Goal: Feedback & Contribution: Submit feedback/report problem

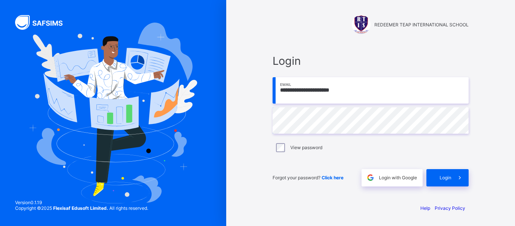
click at [359, 98] on input "**********" at bounding box center [371, 90] width 196 height 26
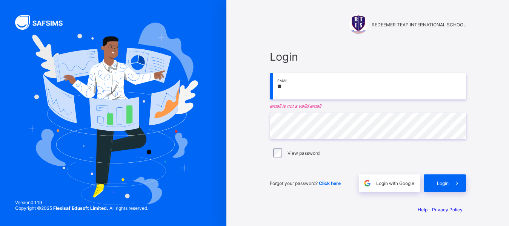
type input "*"
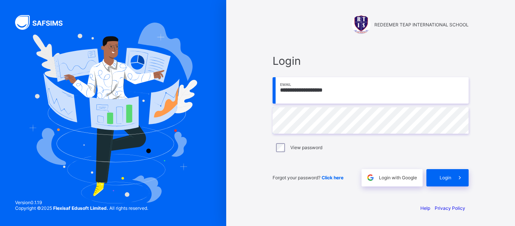
type input "**********"
click at [442, 178] on span "Login" at bounding box center [446, 178] width 12 height 6
type input "**********"
click at [432, 177] on div "Login" at bounding box center [447, 177] width 42 height 17
type input "**********"
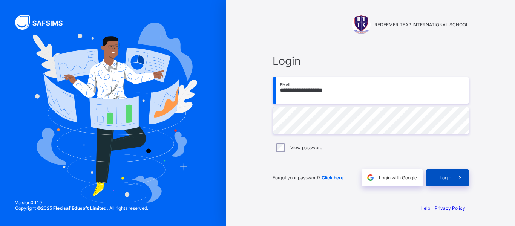
click at [444, 176] on span "Login" at bounding box center [446, 178] width 12 height 6
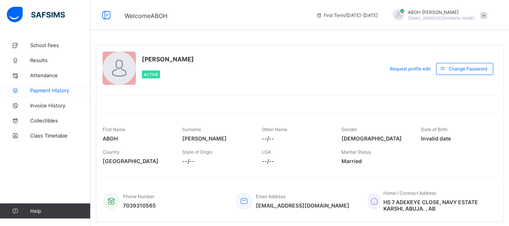
click at [72, 92] on span "Payment History" at bounding box center [60, 90] width 60 height 6
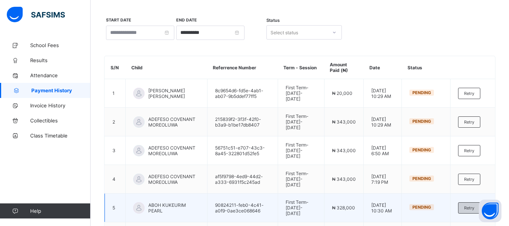
scroll to position [70, 0]
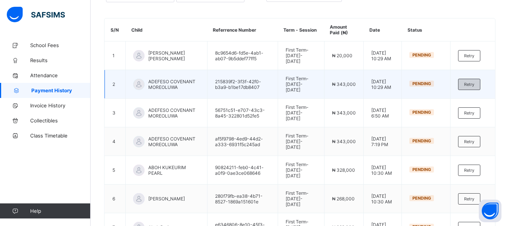
click at [471, 84] on span "Retry" at bounding box center [469, 84] width 10 height 5
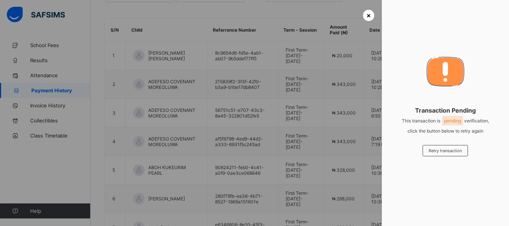
click at [368, 15] on span "×" at bounding box center [368, 15] width 5 height 8
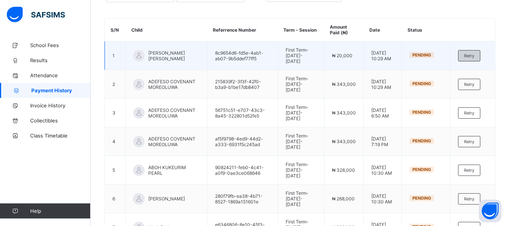
click at [480, 54] on div "Retry" at bounding box center [469, 55] width 22 height 11
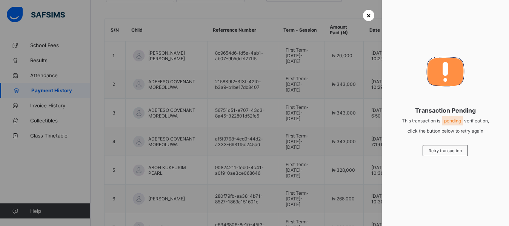
click at [366, 15] on span "×" at bounding box center [368, 15] width 5 height 8
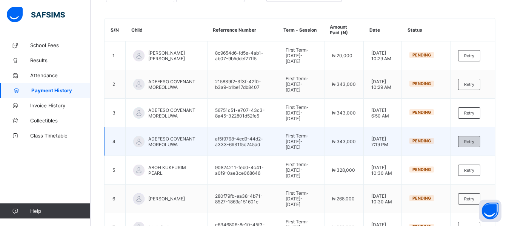
click at [473, 136] on div "Retry" at bounding box center [469, 141] width 22 height 11
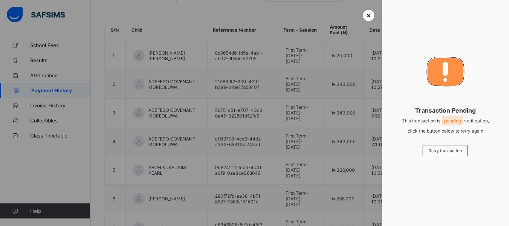
click at [363, 14] on div "×" at bounding box center [368, 15] width 11 height 11
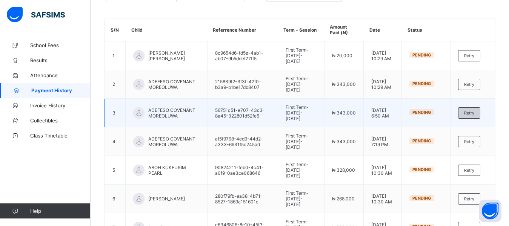
click at [470, 110] on span "Retry" at bounding box center [469, 112] width 10 height 5
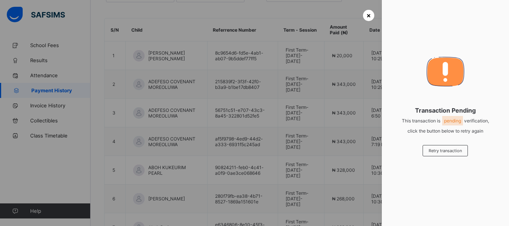
click at [363, 12] on div "×" at bounding box center [368, 15] width 11 height 11
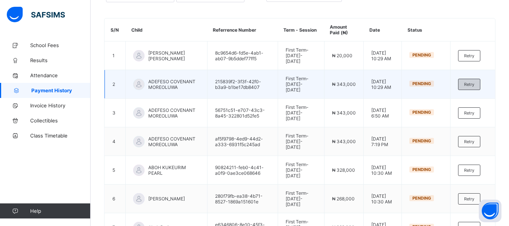
click at [472, 82] on span "Retry" at bounding box center [469, 84] width 10 height 5
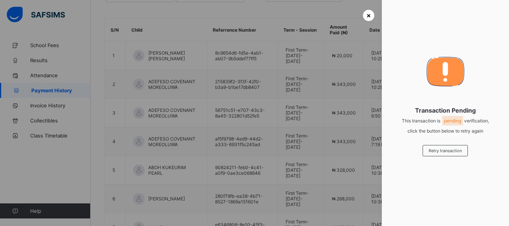
click at [370, 15] on div "×" at bounding box center [368, 15] width 11 height 11
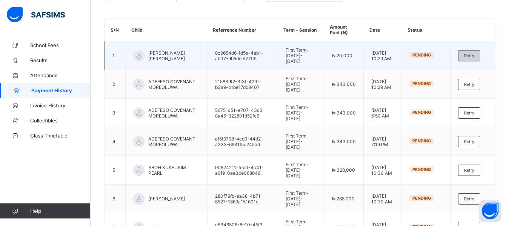
click at [473, 55] on span "Retry" at bounding box center [469, 55] width 10 height 5
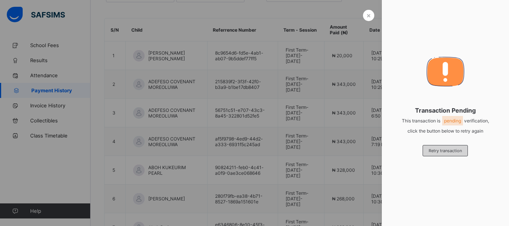
click at [428, 150] on span "Retry transaction" at bounding box center [444, 150] width 33 height 5
click at [429, 150] on span "Retry transaction" at bounding box center [444, 150] width 33 height 5
click at [366, 18] on span "×" at bounding box center [368, 15] width 5 height 8
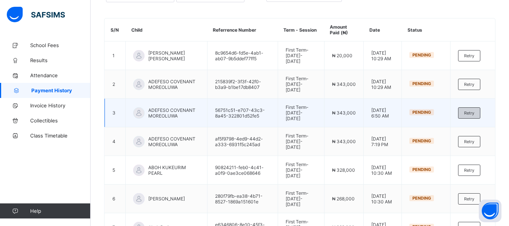
click at [472, 107] on div "Retry" at bounding box center [469, 112] width 22 height 11
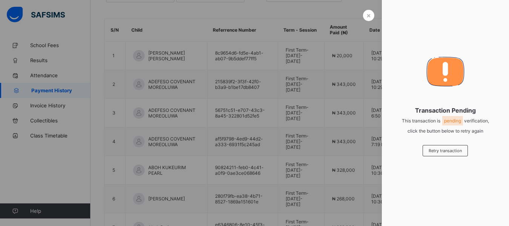
click at [369, 23] on div at bounding box center [254, 113] width 509 height 226
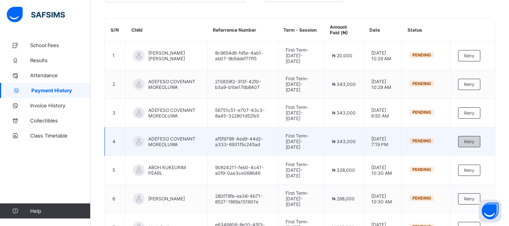
click at [480, 136] on div "Retry" at bounding box center [469, 141] width 22 height 11
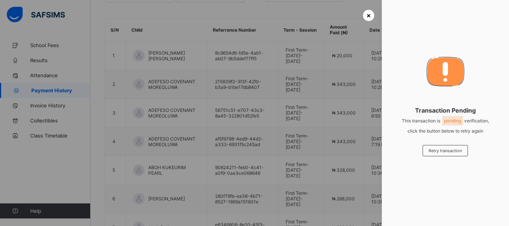
click at [366, 12] on span "×" at bounding box center [368, 15] width 5 height 8
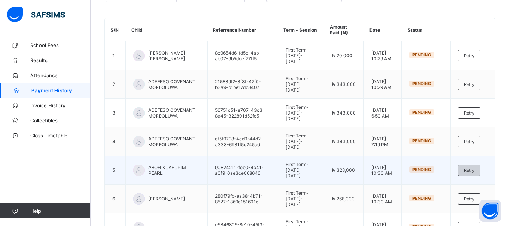
click at [474, 168] on span "Retry" at bounding box center [469, 170] width 10 height 5
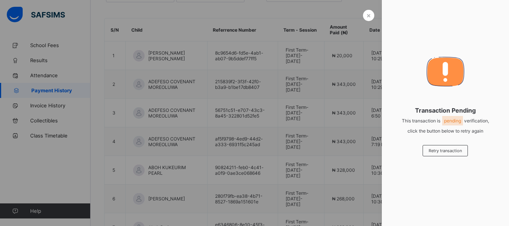
click at [363, 10] on div at bounding box center [254, 113] width 509 height 226
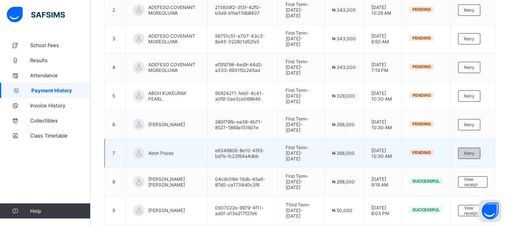
scroll to position [145, 0]
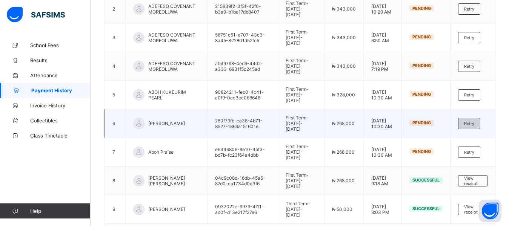
click at [469, 118] on div "Retry" at bounding box center [469, 123] width 22 height 11
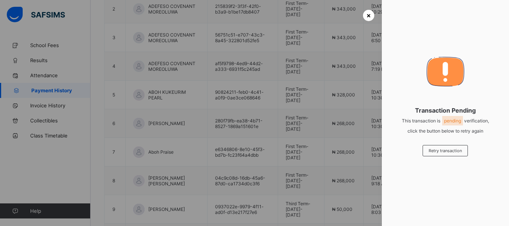
click at [366, 11] on span "×" at bounding box center [368, 15] width 5 height 8
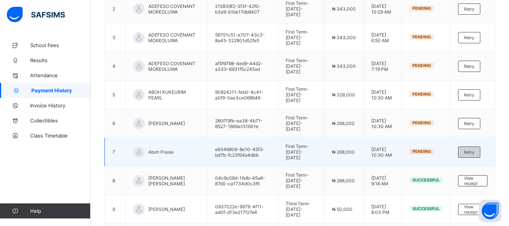
click at [474, 150] on span "Retry" at bounding box center [469, 152] width 10 height 5
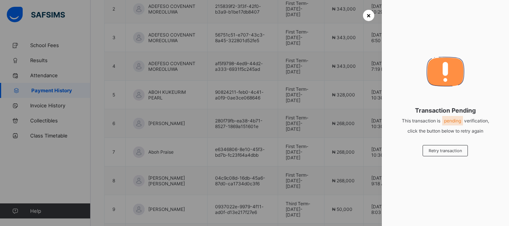
click at [363, 12] on div "×" at bounding box center [368, 15] width 11 height 11
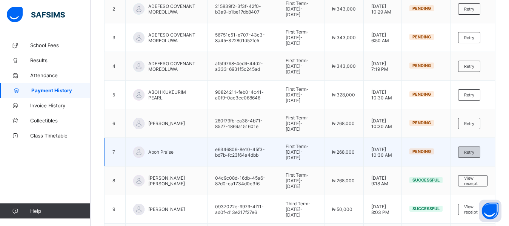
click at [474, 150] on span "Retry" at bounding box center [469, 152] width 10 height 5
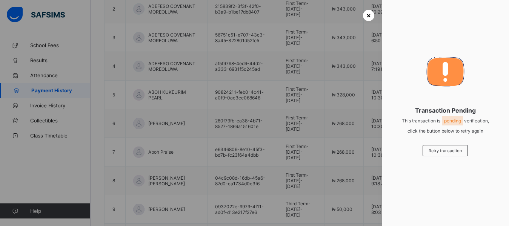
click at [366, 16] on span "×" at bounding box center [368, 15] width 5 height 8
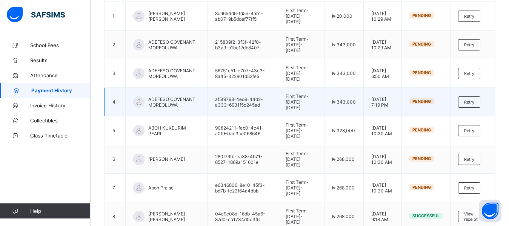
scroll to position [32, 0]
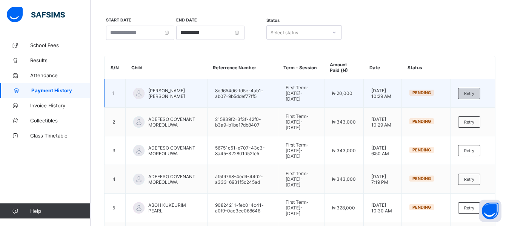
click at [479, 97] on div "Retry" at bounding box center [469, 93] width 22 height 11
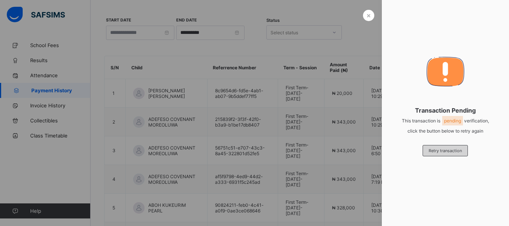
click at [459, 151] on span "Retry transaction" at bounding box center [444, 150] width 33 height 5
click at [454, 149] on span "Retry transaction" at bounding box center [444, 150] width 33 height 5
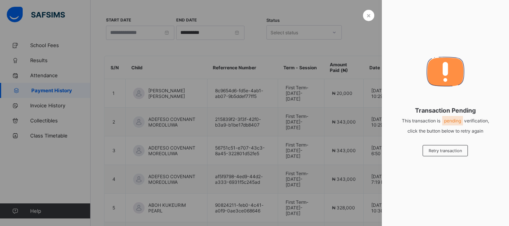
click at [454, 149] on span "Retry transaction" at bounding box center [444, 150] width 33 height 5
click at [367, 14] on span "×" at bounding box center [368, 15] width 5 height 8
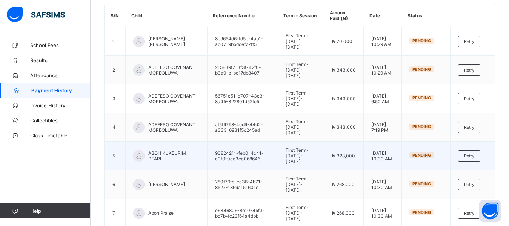
scroll to position [38, 0]
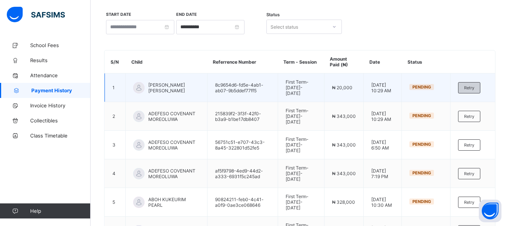
click at [474, 89] on span "Retry" at bounding box center [469, 87] width 10 height 5
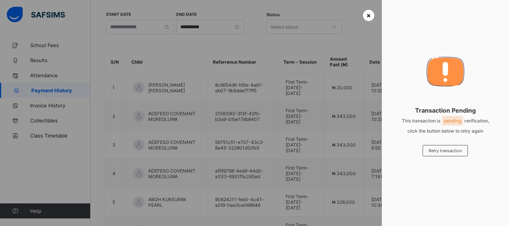
click at [366, 16] on span "×" at bounding box center [368, 15] width 5 height 8
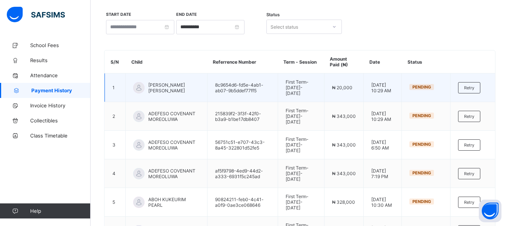
click at [179, 97] on td "[PERSON_NAME] [PERSON_NAME]" at bounding box center [167, 88] width 82 height 29
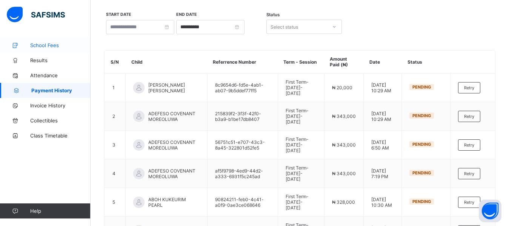
click at [46, 43] on span "School Fees" at bounding box center [60, 45] width 60 height 6
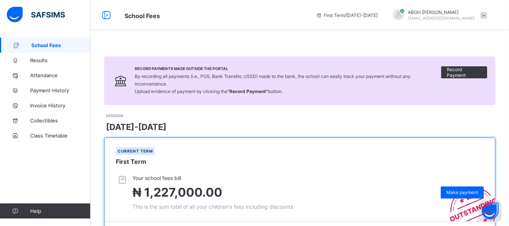
click at [404, 15] on div at bounding box center [397, 14] width 11 height 11
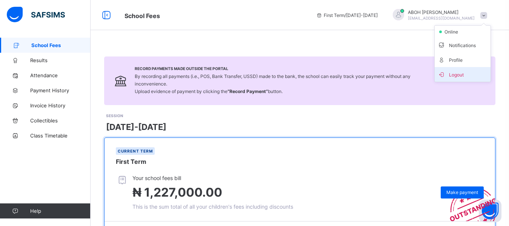
click at [454, 77] on span "Logout" at bounding box center [462, 74] width 50 height 9
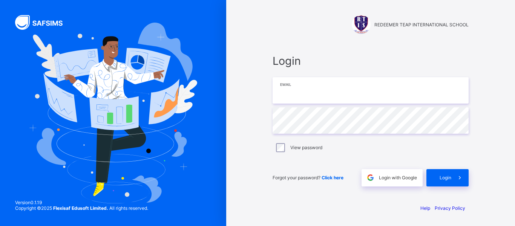
type input "**********"
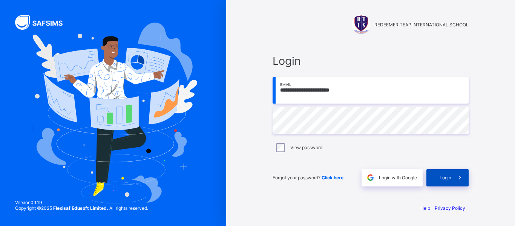
click at [436, 179] on div "Login" at bounding box center [447, 177] width 42 height 17
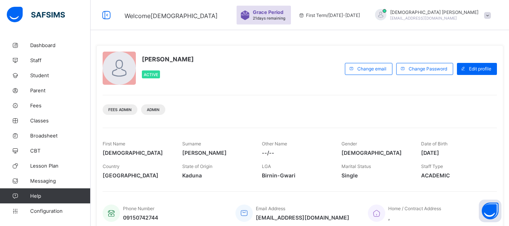
click at [44, 197] on span "Help" at bounding box center [60, 196] width 60 height 6
click at [486, 213] on button "Open asap" at bounding box center [489, 211] width 23 height 23
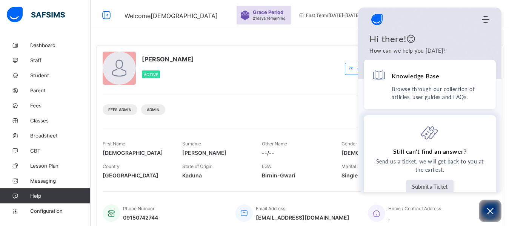
click at [438, 187] on button "Submit a Ticket" at bounding box center [430, 187] width 48 height 14
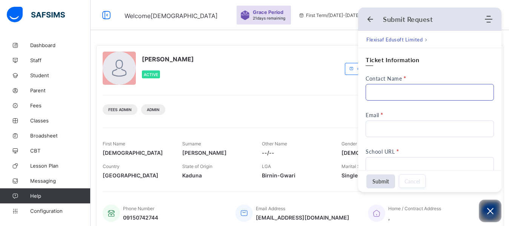
click at [418, 92] on input "Contact Name" at bounding box center [429, 92] width 128 height 17
type input "**********"
click at [383, 128] on input "Email" at bounding box center [429, 129] width 128 height 17
type input "**********"
click at [374, 162] on input "School URL" at bounding box center [429, 165] width 128 height 17
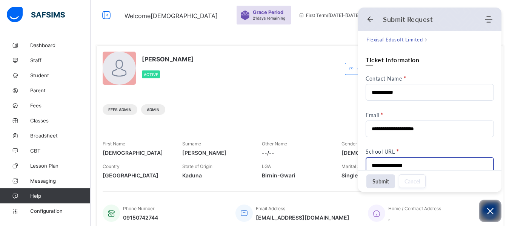
type input "**********"
click at [465, 144] on div "**********" at bounding box center [429, 193] width 128 height 274
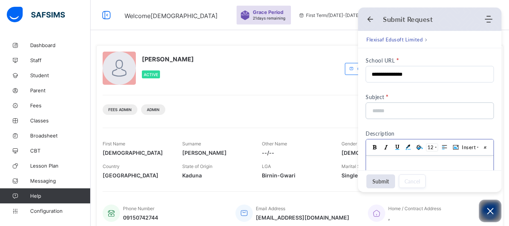
scroll to position [113, 0]
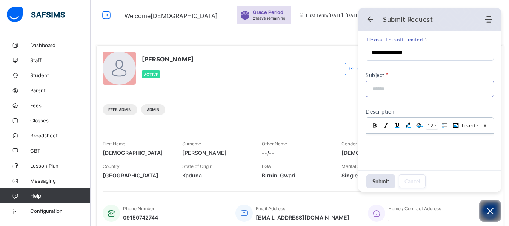
click at [397, 91] on input at bounding box center [427, 89] width 112 height 16
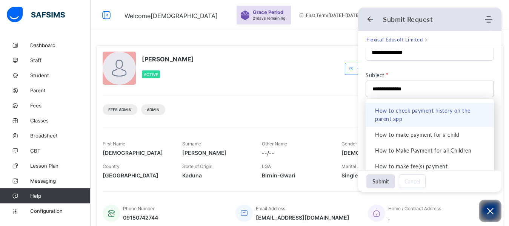
type input "**********"
click at [425, 75] on div "Subject" at bounding box center [429, 75] width 128 height 6
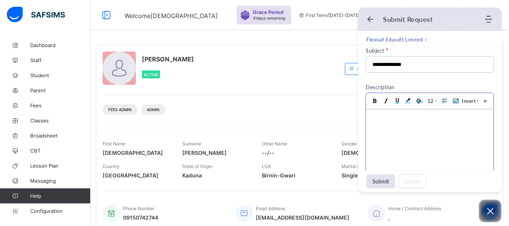
scroll to position [151, 0]
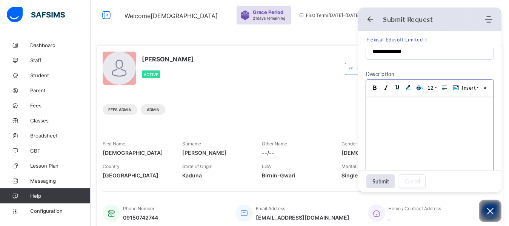
click at [387, 123] on body at bounding box center [429, 137] width 127 height 83
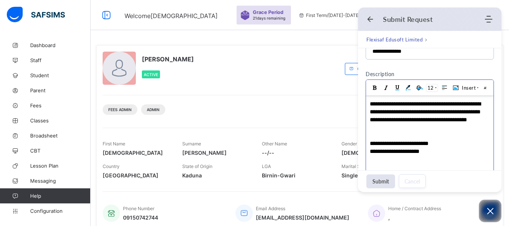
click at [436, 159] on body "**********" at bounding box center [429, 137] width 127 height 83
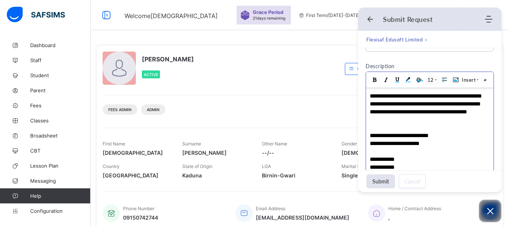
scroll to position [4, 0]
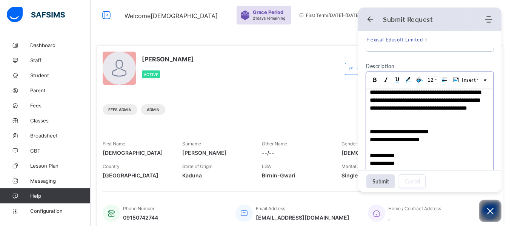
click at [463, 146] on div at bounding box center [429, 148] width 120 height 8
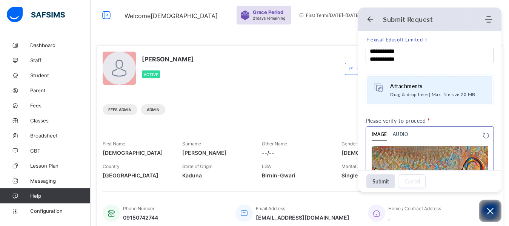
scroll to position [264, 0]
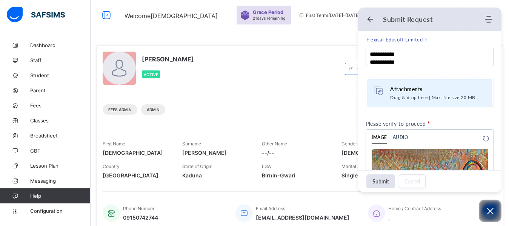
click at [414, 92] on span "Attachments" at bounding box center [435, 89] width 90 height 8
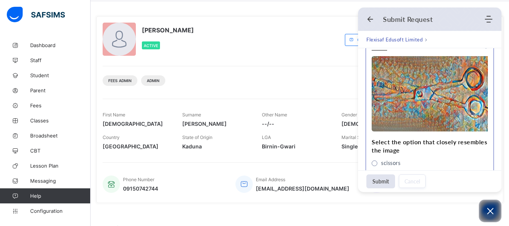
scroll to position [415, 0]
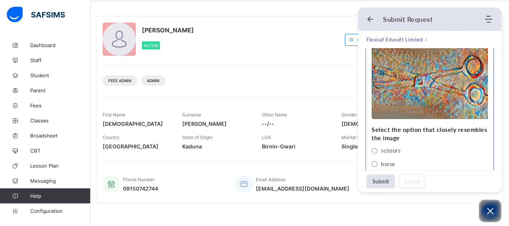
click at [372, 150] on span "scissors" at bounding box center [374, 151] width 6 height 6
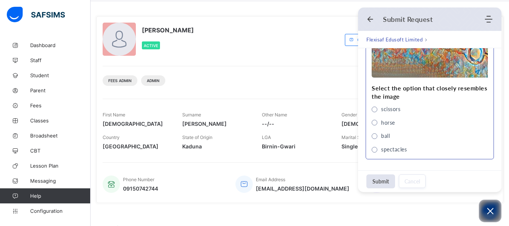
scroll to position [457, 0]
click at [377, 182] on button "Submit" at bounding box center [380, 182] width 29 height 14
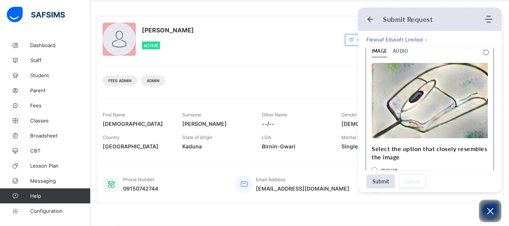
scroll to position [419, 0]
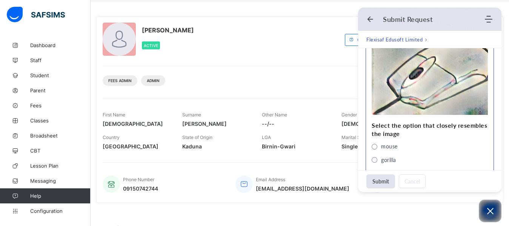
click at [372, 146] on span "mouse" at bounding box center [374, 147] width 6 height 6
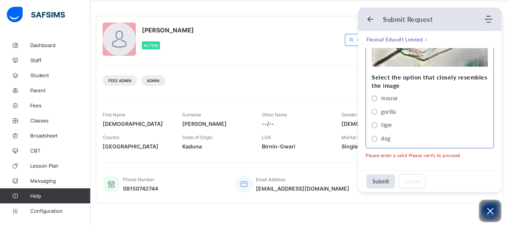
scroll to position [468, 0]
click at [374, 183] on button "Submit" at bounding box center [380, 182] width 29 height 14
click at [375, 180] on div "Submit" at bounding box center [380, 180] width 29 height 18
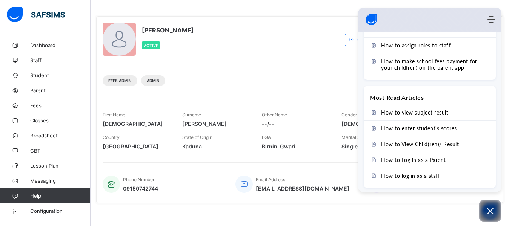
scroll to position [282, 0]
